Goal: Find specific fact: Find specific fact

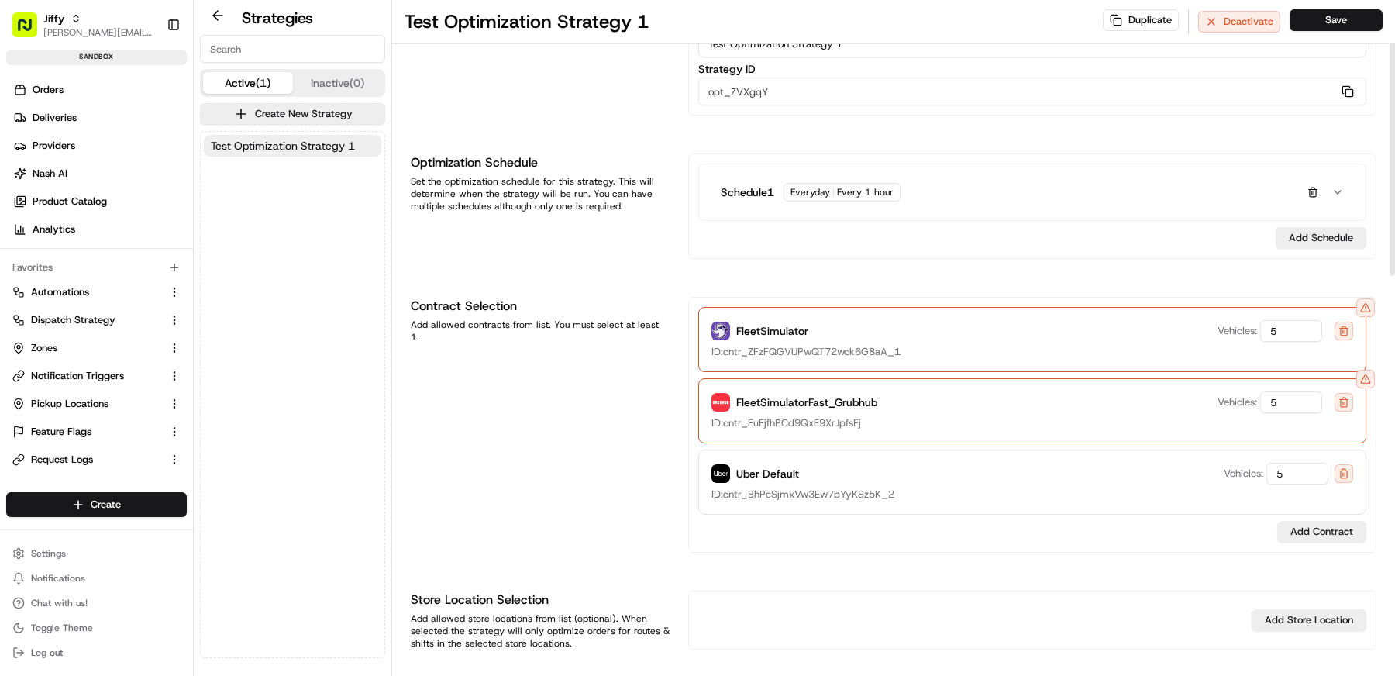
scroll to position [35, 0]
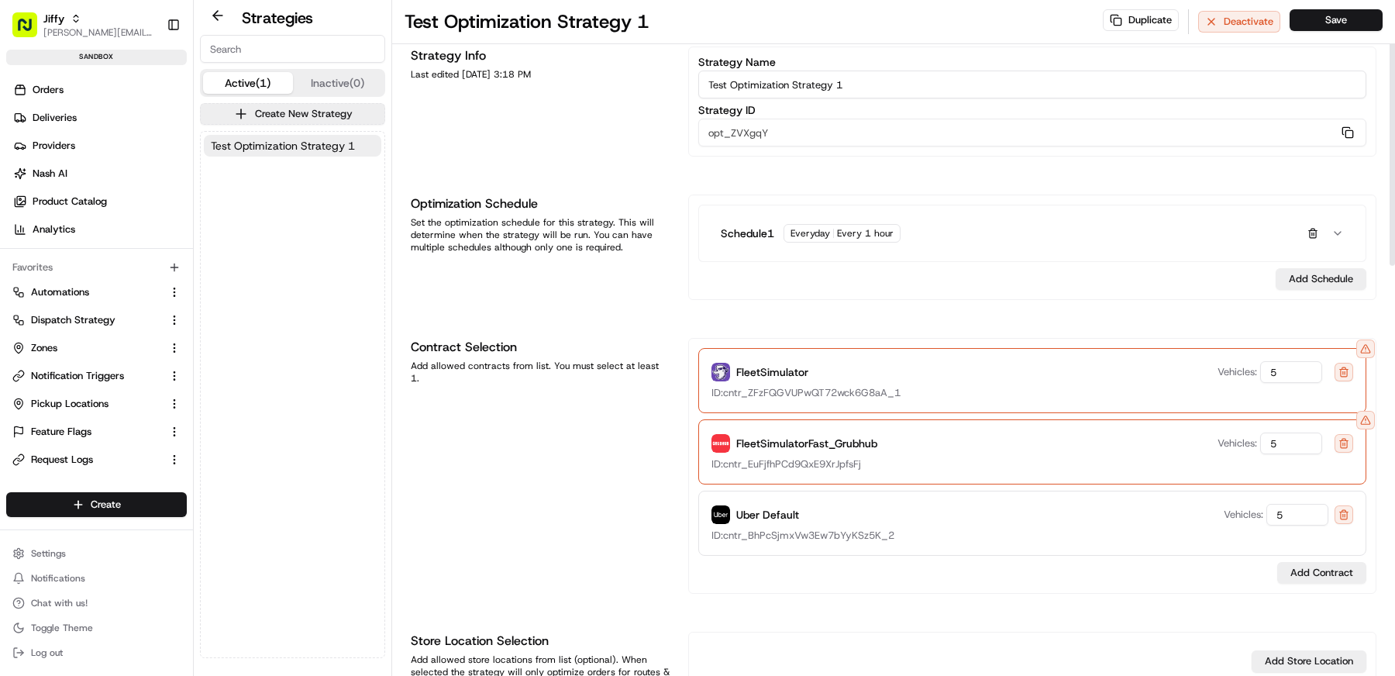
drag, startPoint x: 892, startPoint y: 388, endPoint x: 727, endPoint y: 397, distance: 165.3
click at [727, 397] on div "FleetSimulator Vehicles: 5 ID: cntr_ZFzFQGVUPwQT72wck6G8aA_1" at bounding box center [1032, 380] width 668 height 65
drag, startPoint x: 723, startPoint y: 388, endPoint x: 988, endPoint y: 388, distance: 265.1
click at [988, 388] on div "ID: cntr_ZFzFQGVUPwQT72wck6G8aA_1" at bounding box center [1033, 393] width 642 height 14
copy span "cntr_ZFzFQGVUPwQT72wck6G8aA_1"
